Goal: Contribute content

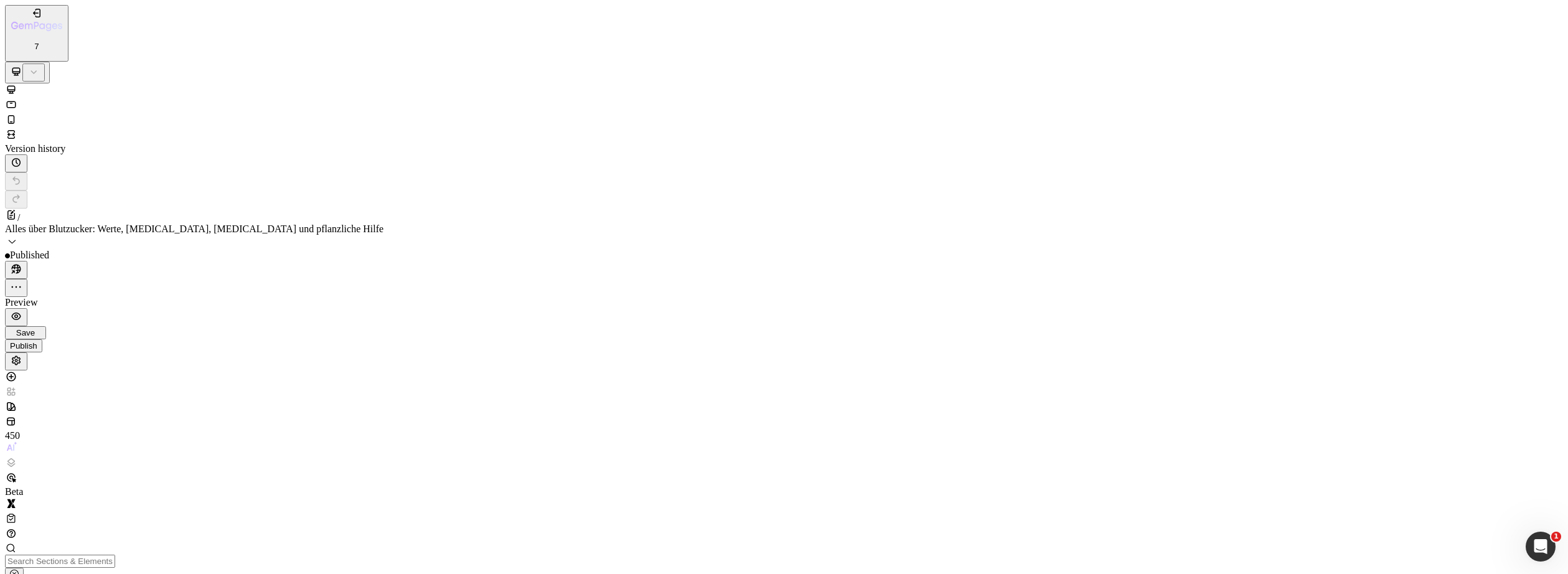
scroll to position [7435, 0]
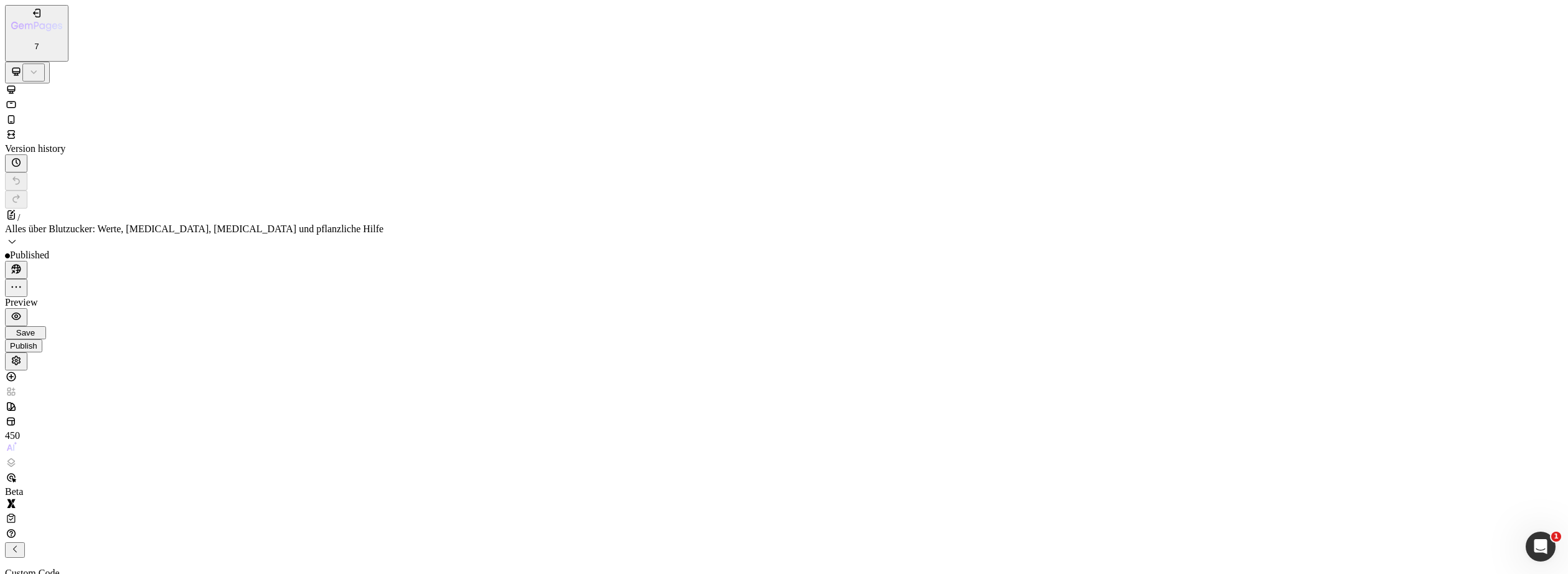
paste textarea "[URL][DOMAIN_NAME]"
drag, startPoint x: 824, startPoint y: 202, endPoint x: 793, endPoint y: 206, distance: 31.3
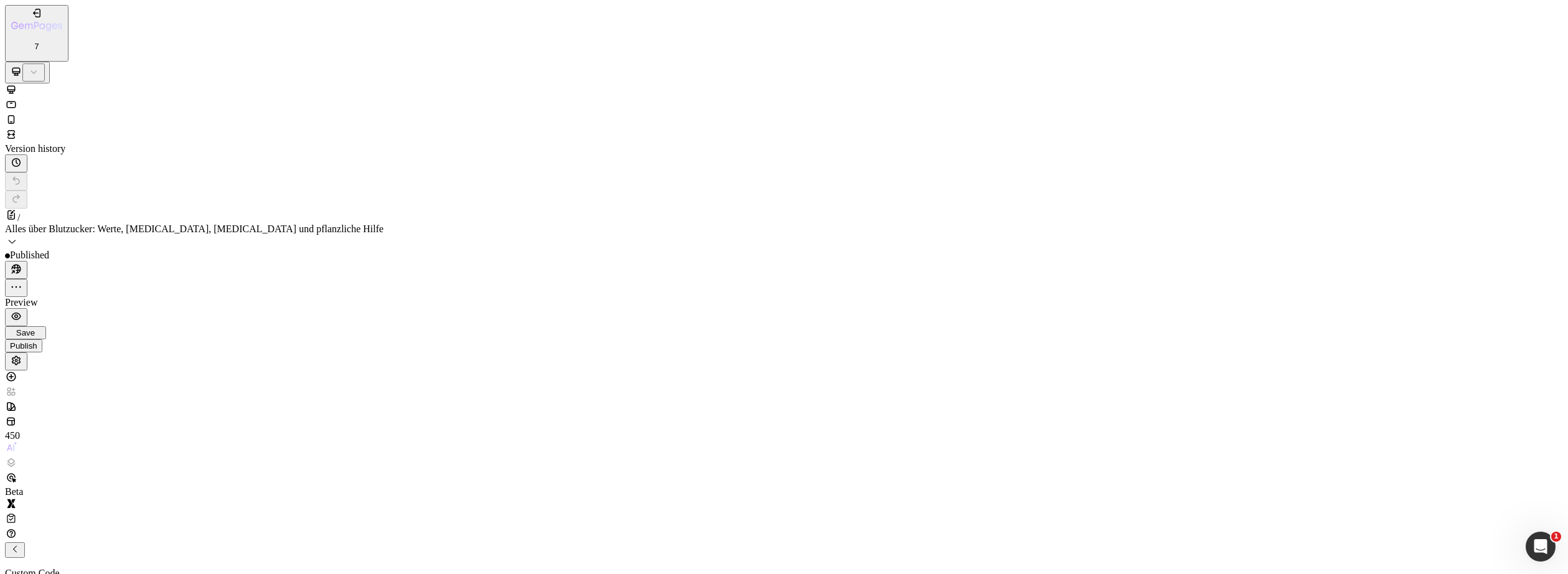
drag, startPoint x: 823, startPoint y: 207, endPoint x: 774, endPoint y: 207, distance: 49.0
drag, startPoint x: 789, startPoint y: 205, endPoint x: 648, endPoint y: 208, distance: 141.0
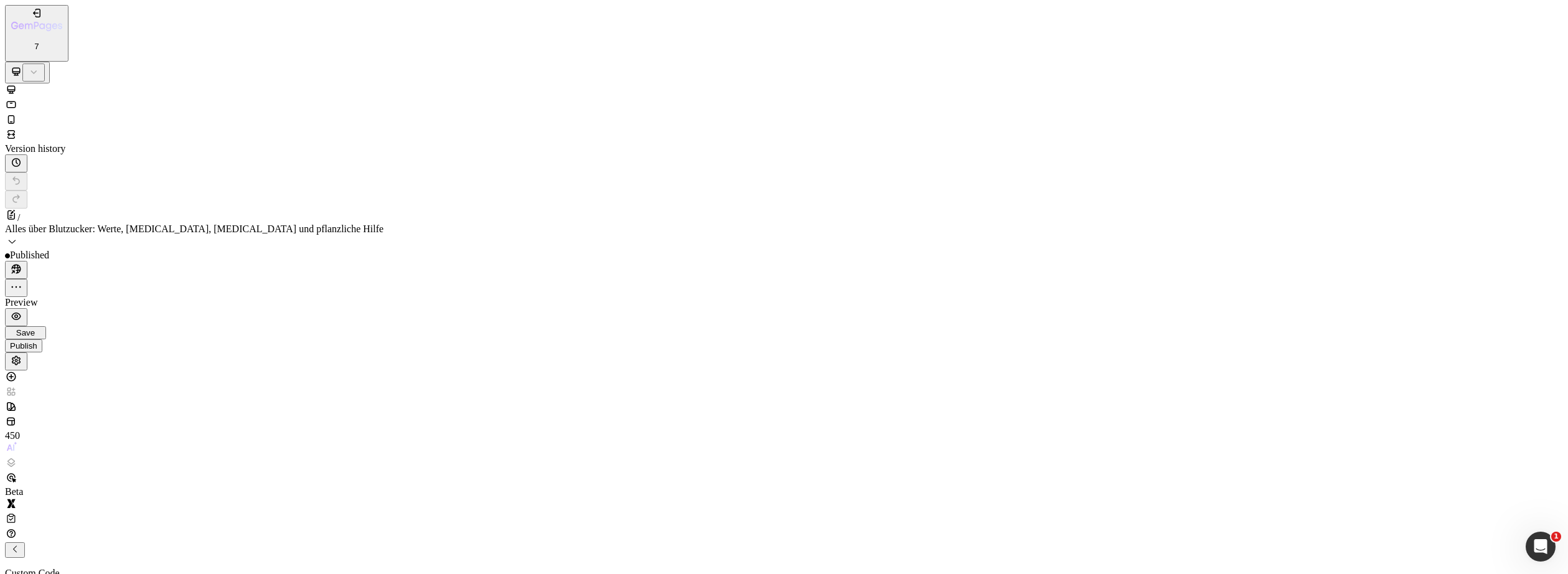
paste textarea "dMa5z0wT8G"
type textarea "src="[URL][DOMAIN_NAME]""
click at [35, 328] on span "Save" at bounding box center [26, 332] width 19 height 9
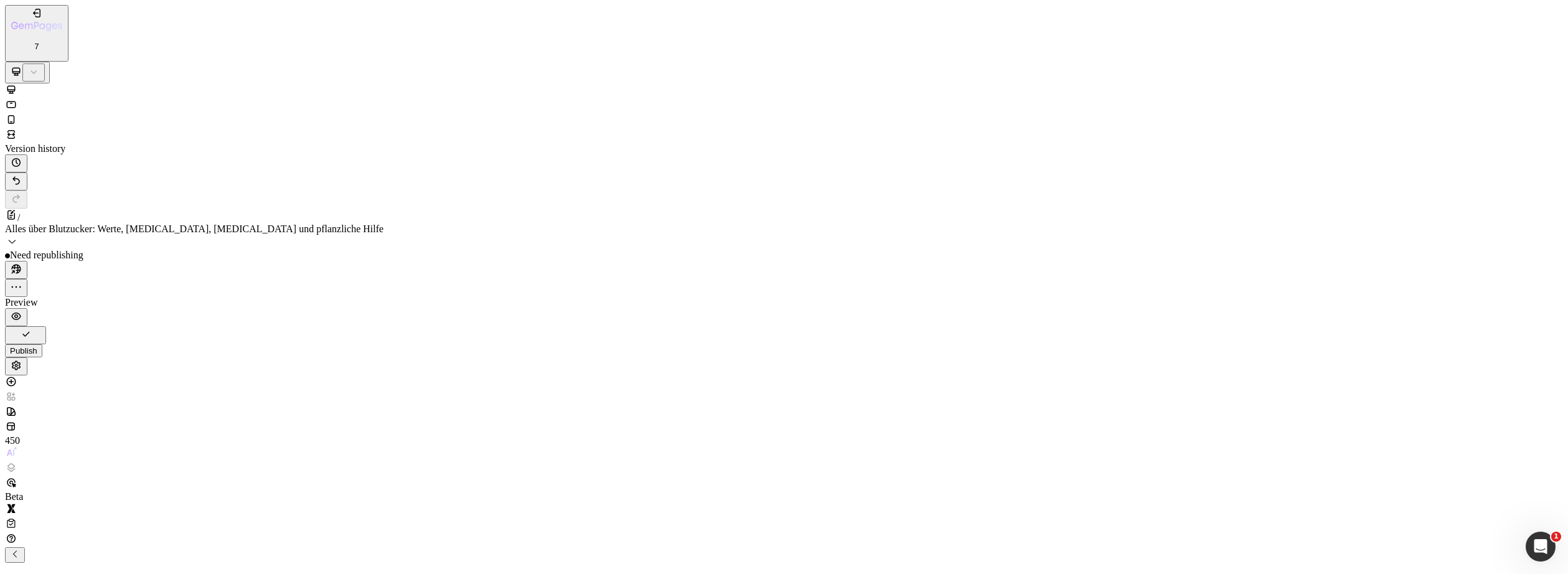
click at [37, 346] on div "Publish" at bounding box center [23, 351] width 27 height 9
